Goal: Navigation & Orientation: Find specific page/section

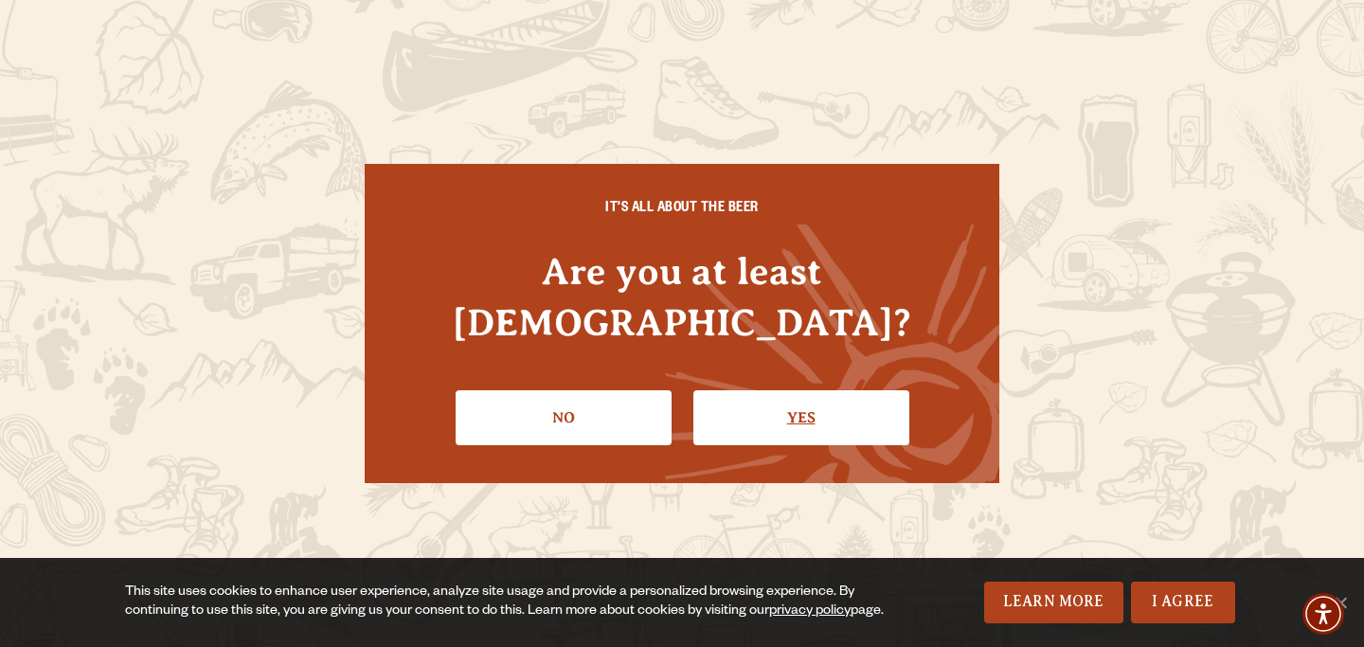
click at [752, 390] on link "Yes" at bounding box center [802, 417] width 216 height 55
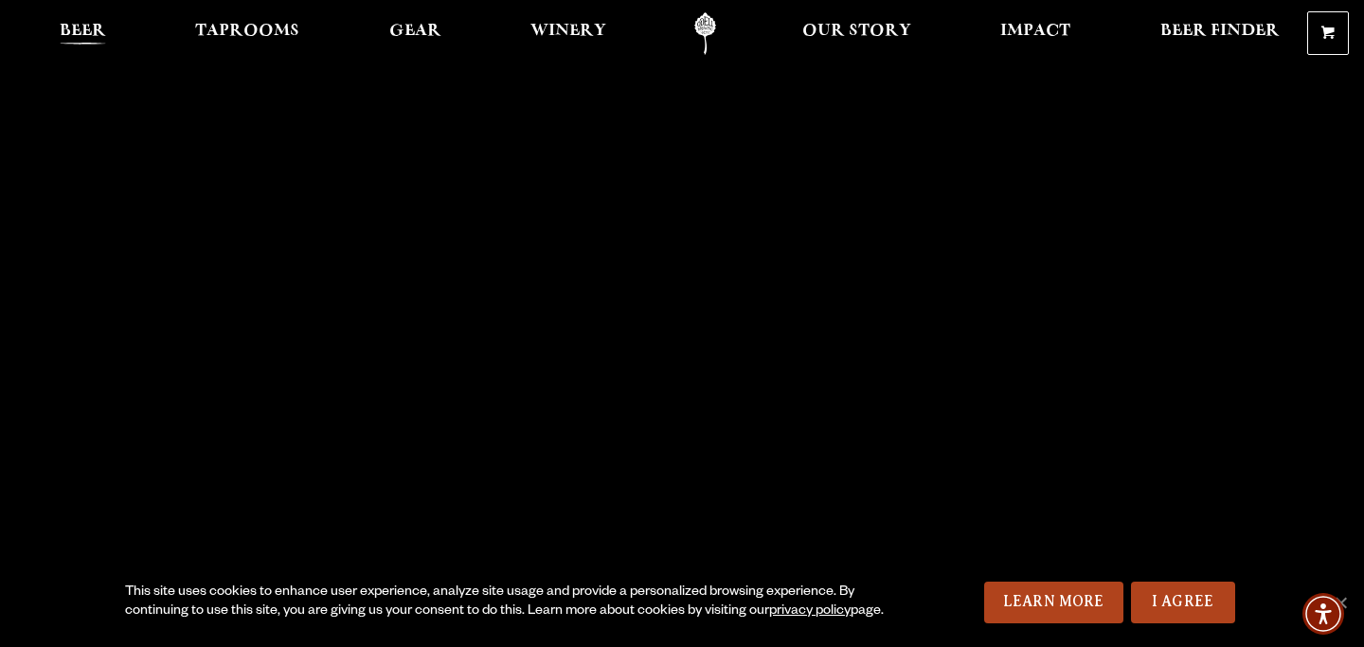
click at [69, 32] on span "Beer" at bounding box center [83, 31] width 46 height 15
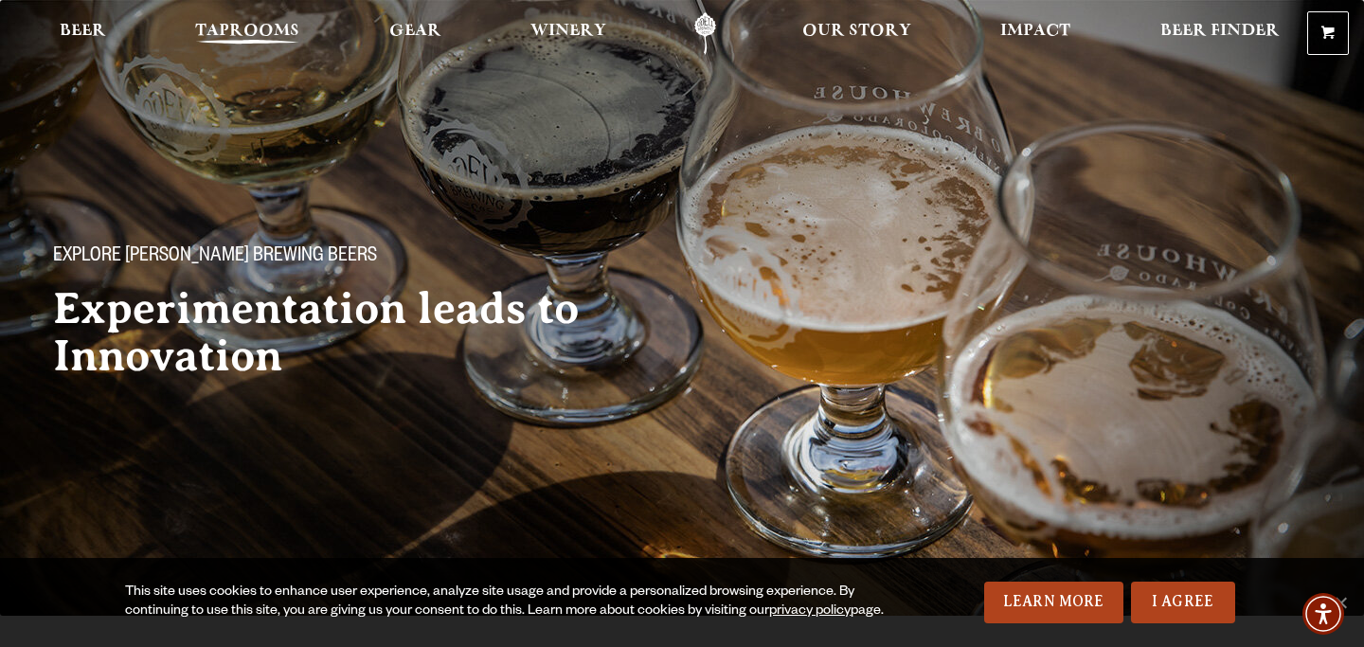
click at [204, 27] on span "Taprooms" at bounding box center [247, 31] width 104 height 15
